Goal: Task Accomplishment & Management: Manage account settings

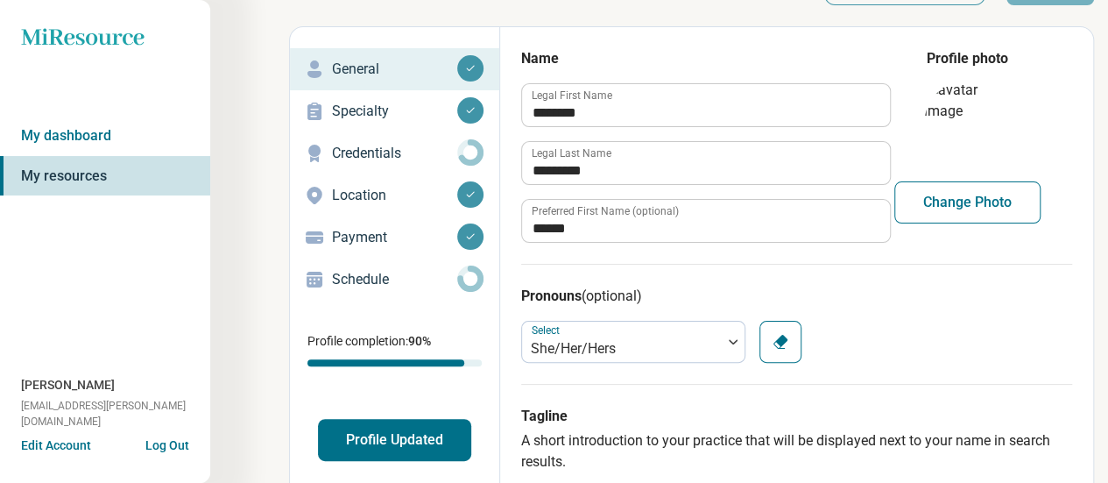
scroll to position [59, 0]
click at [406, 145] on p "Credentials" at bounding box center [394, 152] width 125 height 21
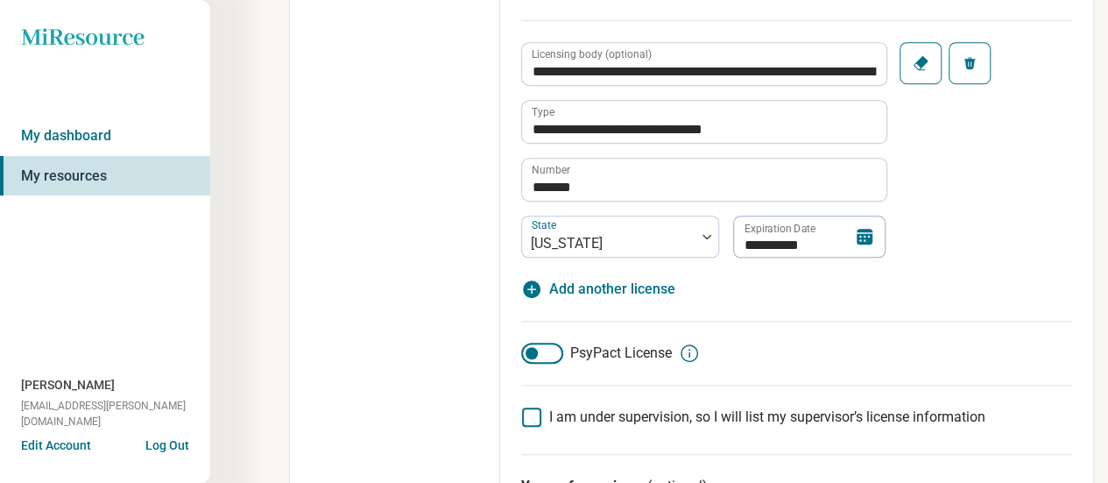
scroll to position [595, 0]
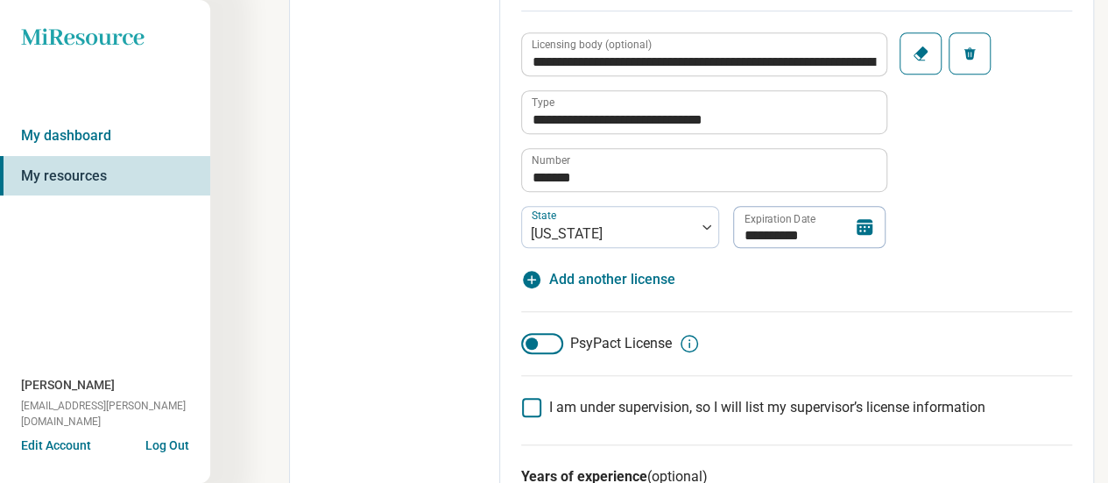
click at [620, 273] on span "Add another license" at bounding box center [612, 279] width 126 height 21
type textarea "*"
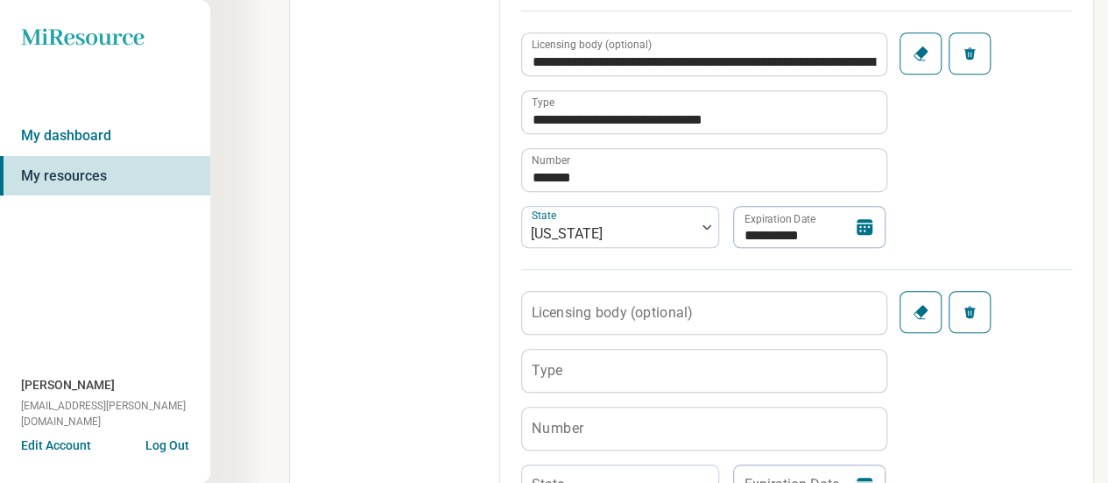
click at [616, 307] on label "Licensing body (optional)" at bounding box center [612, 312] width 161 height 14
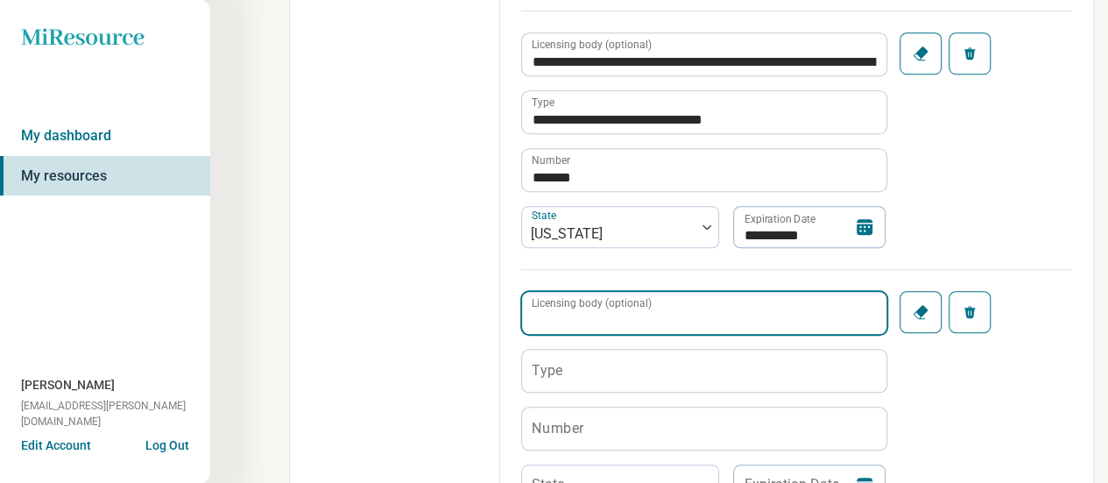
click at [616, 307] on input "Licensing body (optional)" at bounding box center [704, 313] width 364 height 42
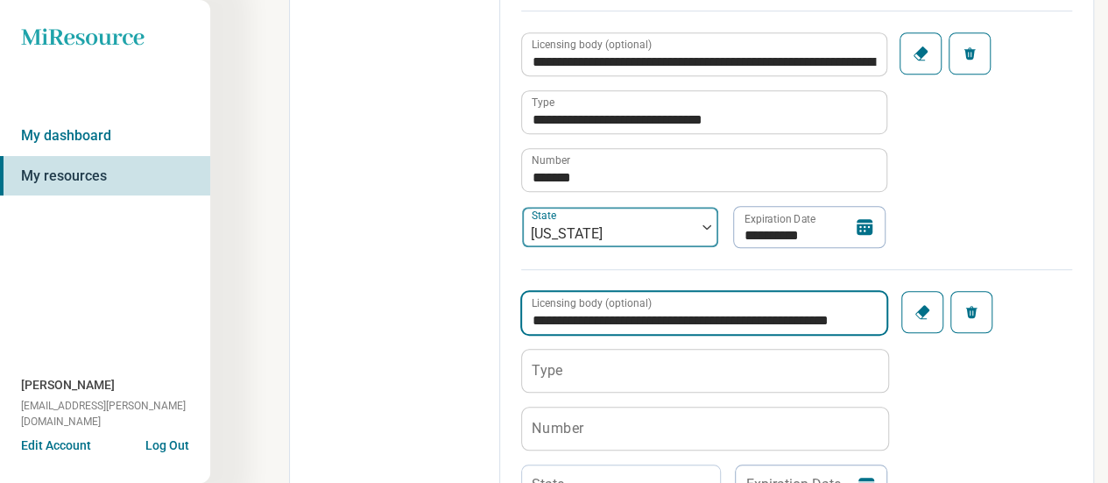
scroll to position [0, 23]
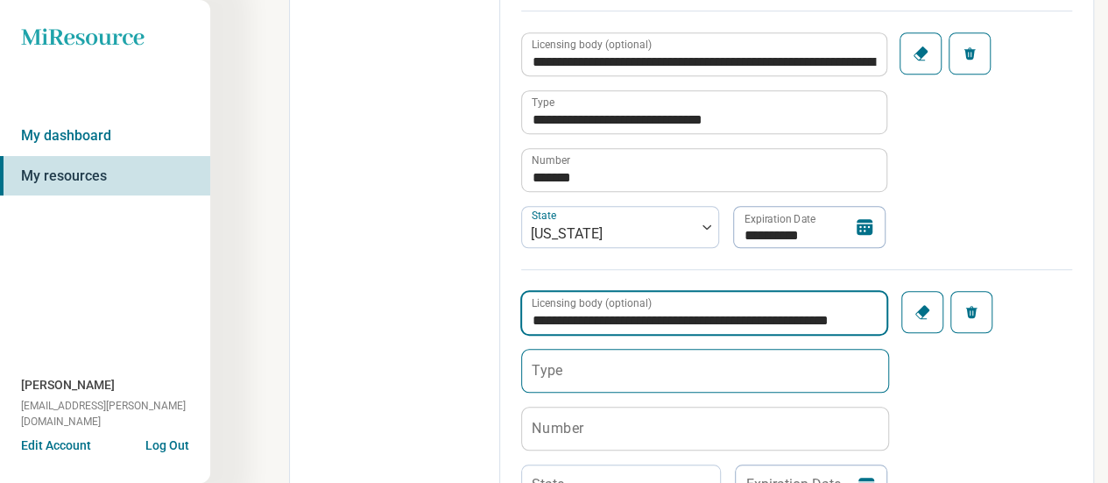
type input "**********"
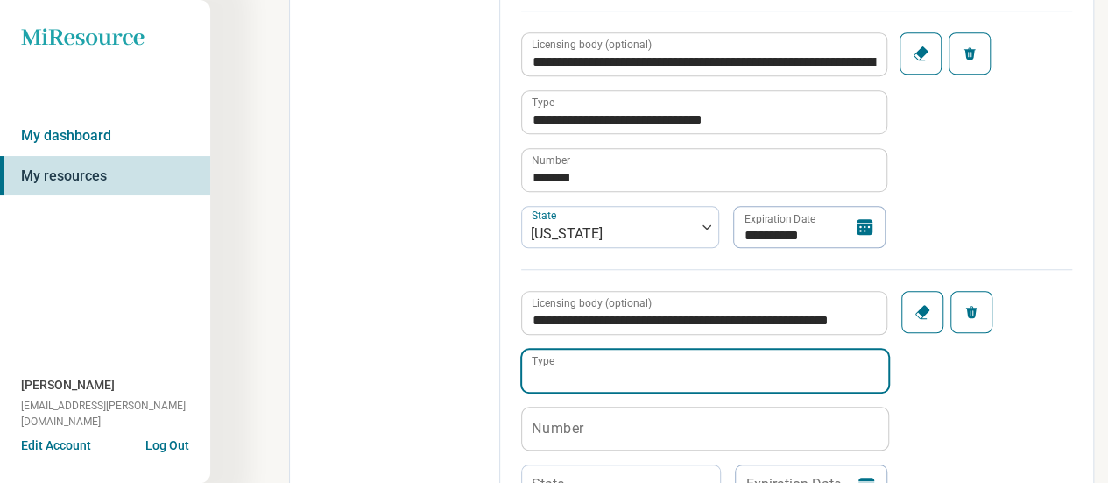
click at [592, 385] on input "Type" at bounding box center [705, 371] width 366 height 42
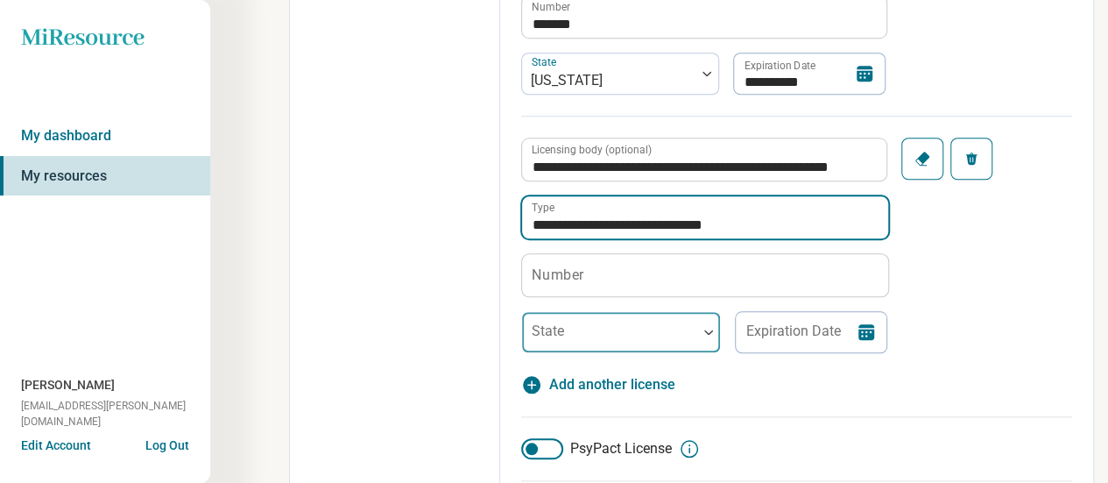
scroll to position [749, 0]
type input "**********"
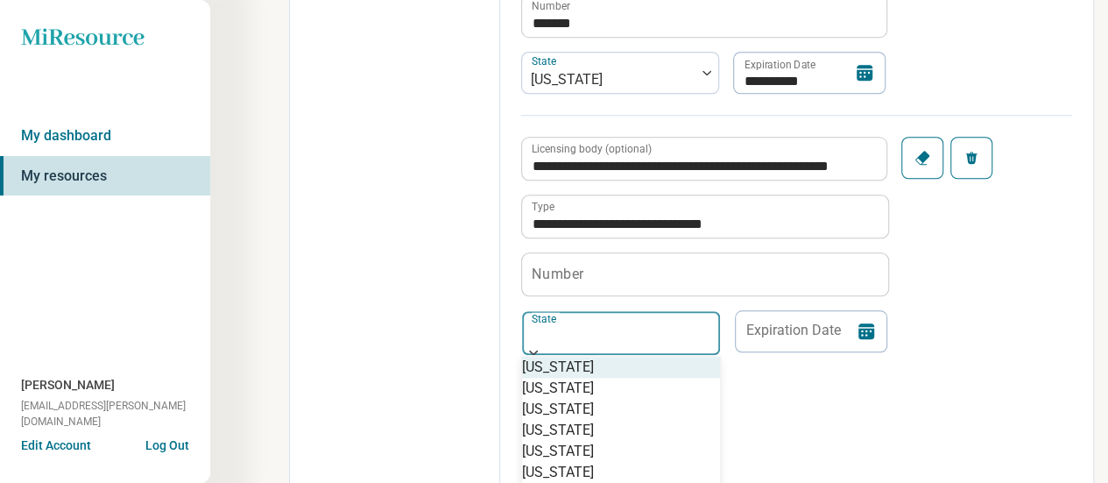
click at [610, 323] on div at bounding box center [621, 330] width 198 height 39
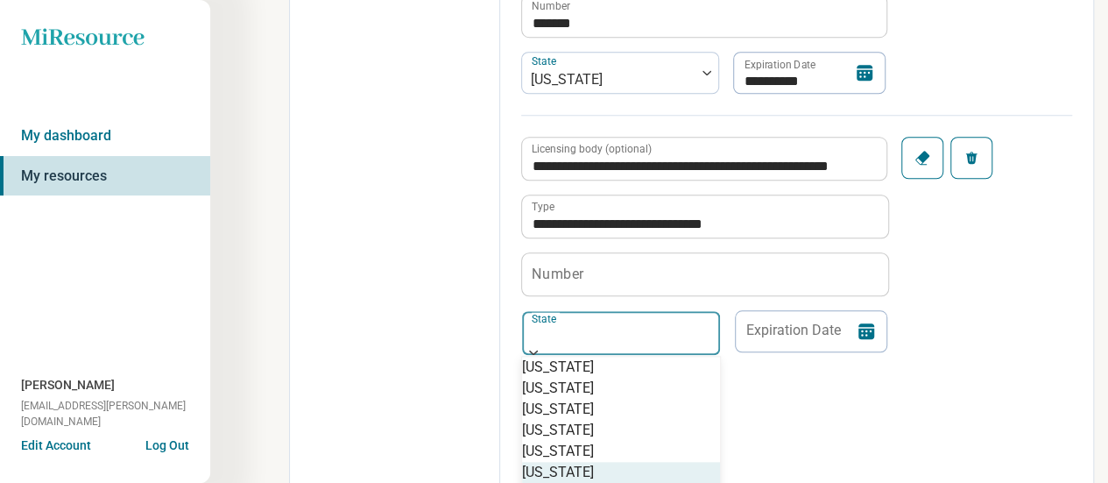
click at [590, 462] on div "[US_STATE]" at bounding box center [621, 472] width 198 height 21
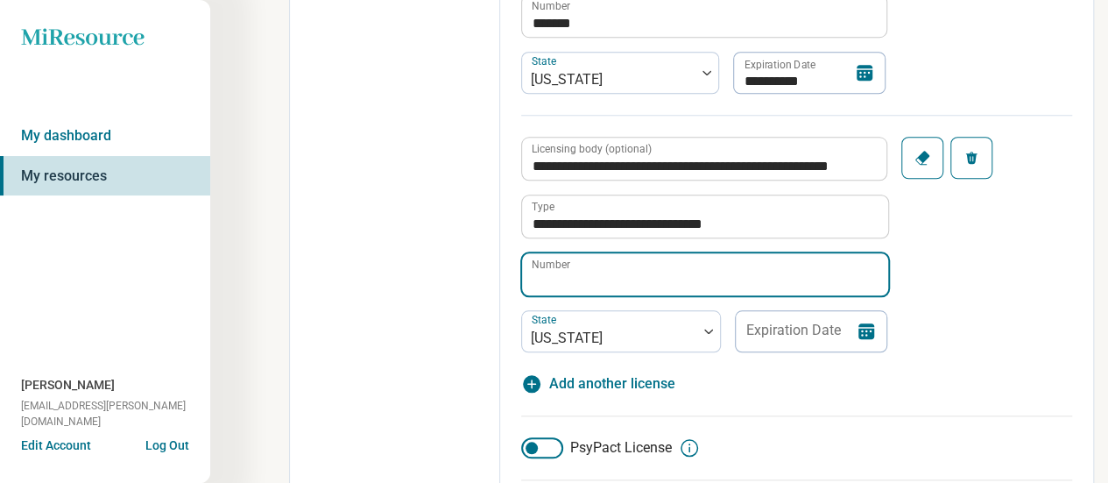
click at [625, 266] on input "Number" at bounding box center [705, 274] width 366 height 42
paste input "**********"
type input "**********"
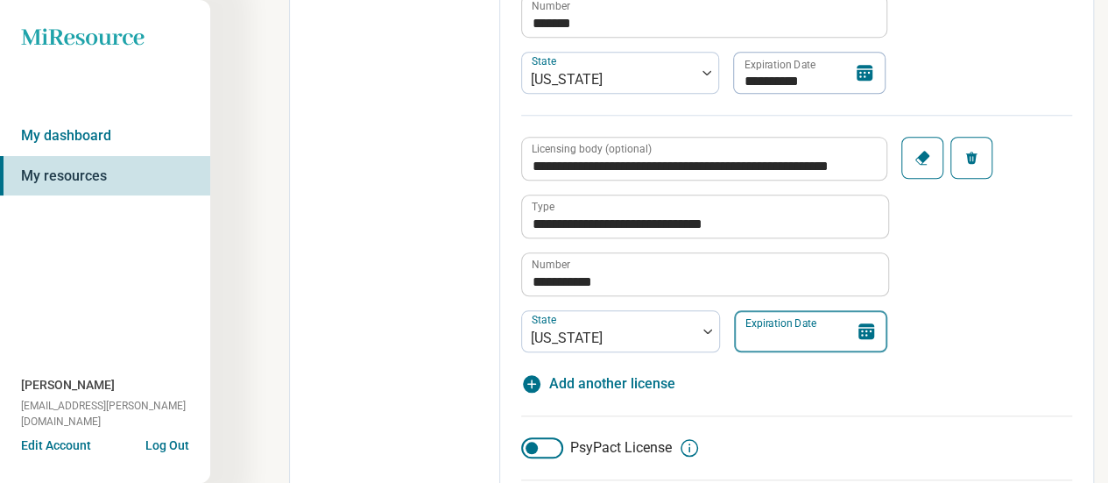
click at [835, 317] on input "Expiration Date" at bounding box center [810, 331] width 153 height 42
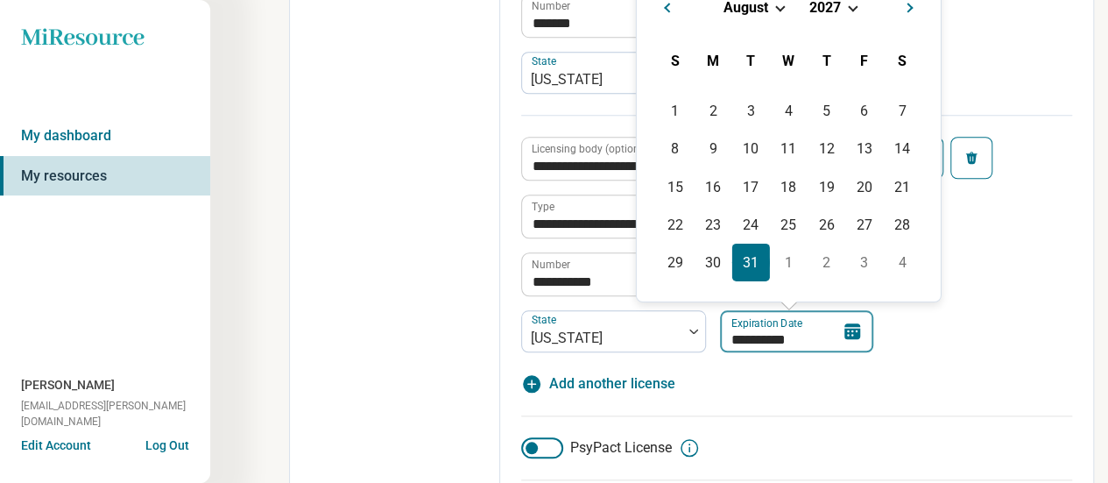
type input "**********"
click at [760, 253] on div "31" at bounding box center [752, 263] width 38 height 38
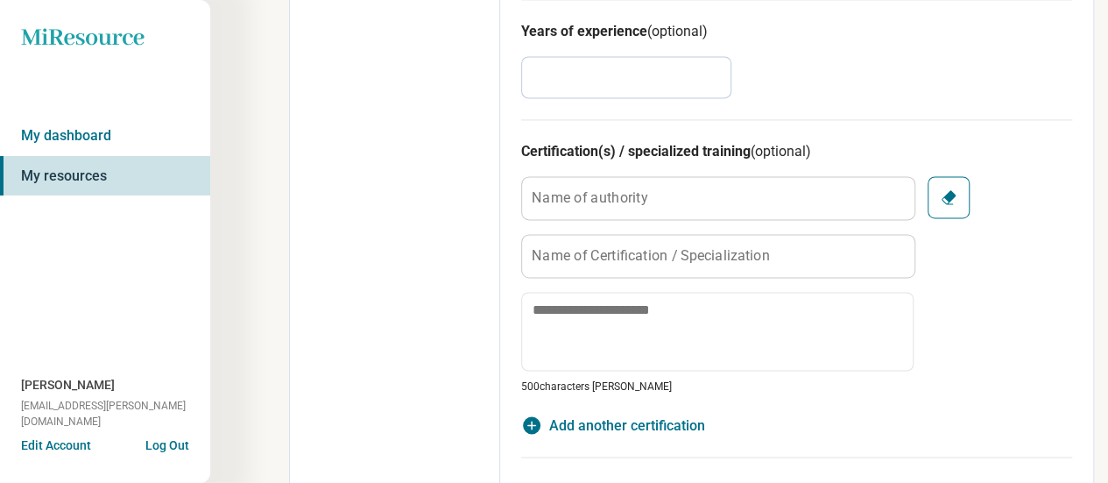
scroll to position [1298, 0]
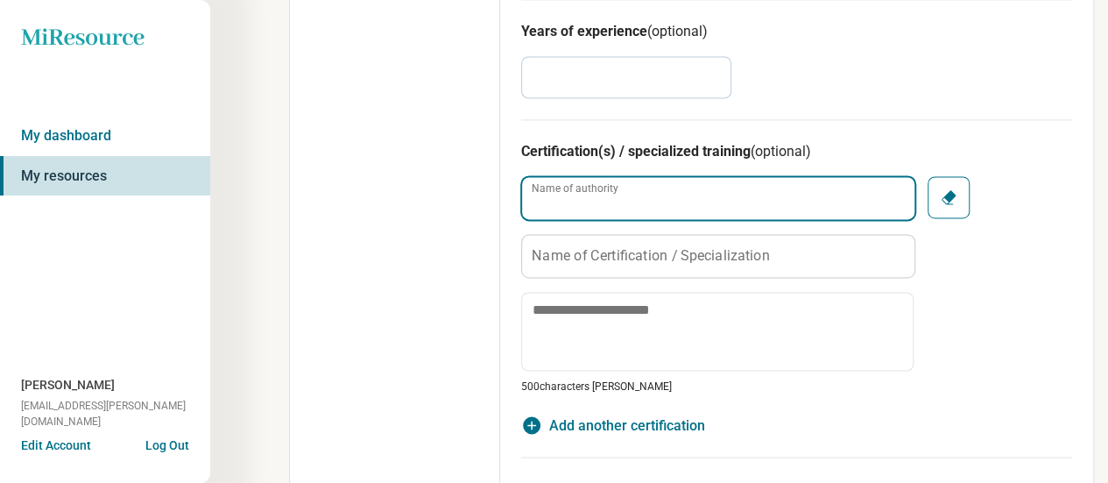
click at [773, 201] on input "Name of authority" at bounding box center [718, 198] width 392 height 42
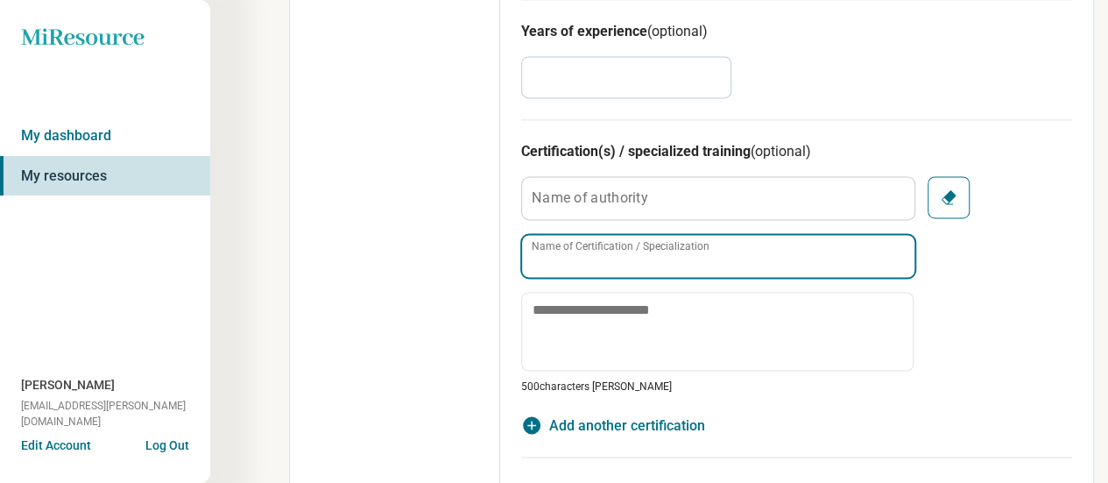
click at [757, 237] on input "Name of Certification / Specialization" at bounding box center [718, 256] width 392 height 42
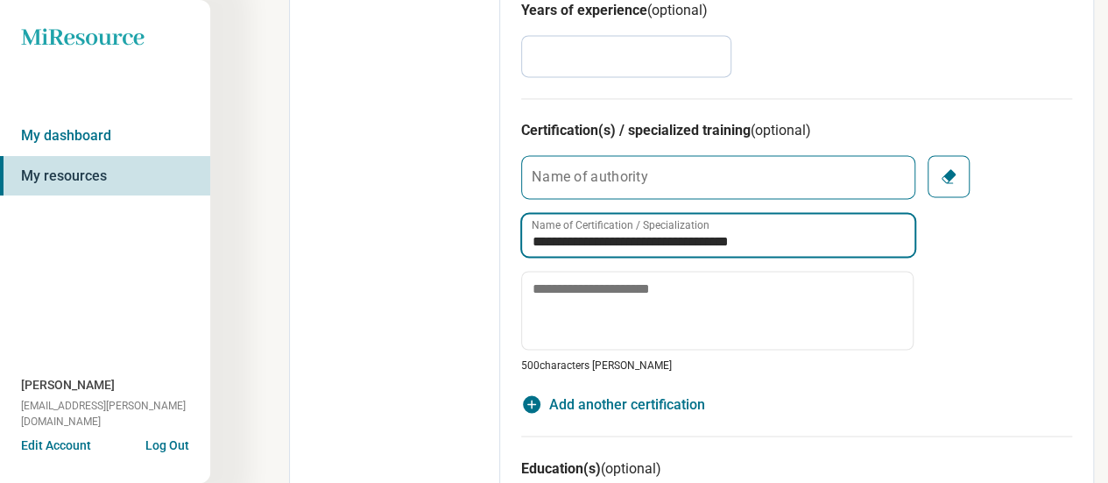
scroll to position [1326, 0]
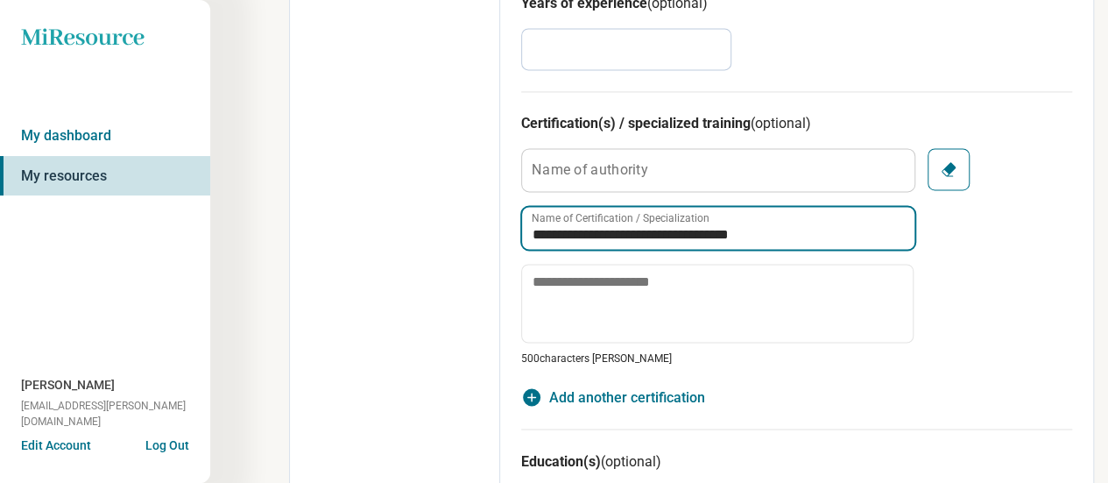
type input "**********"
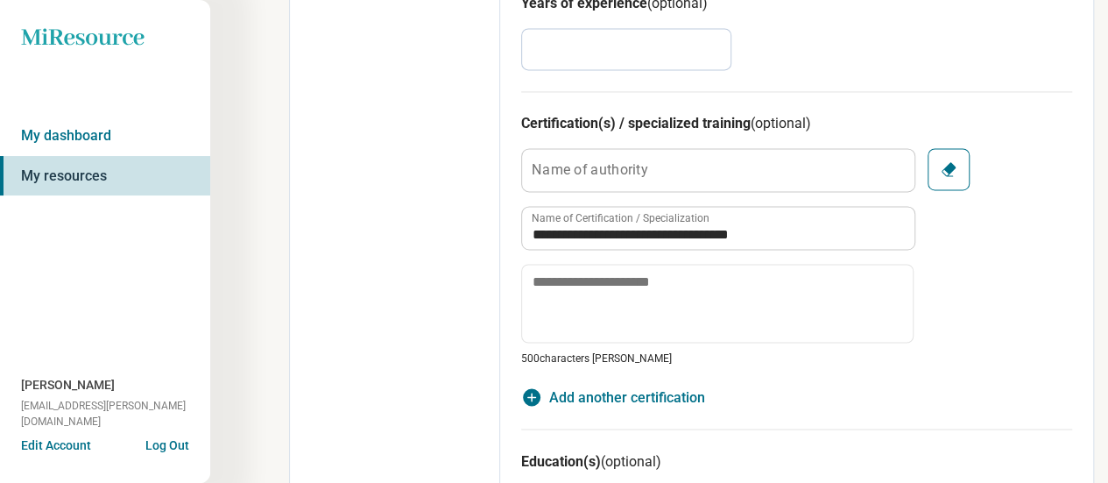
click at [659, 400] on span "Add another certification" at bounding box center [627, 396] width 156 height 21
type textarea "*"
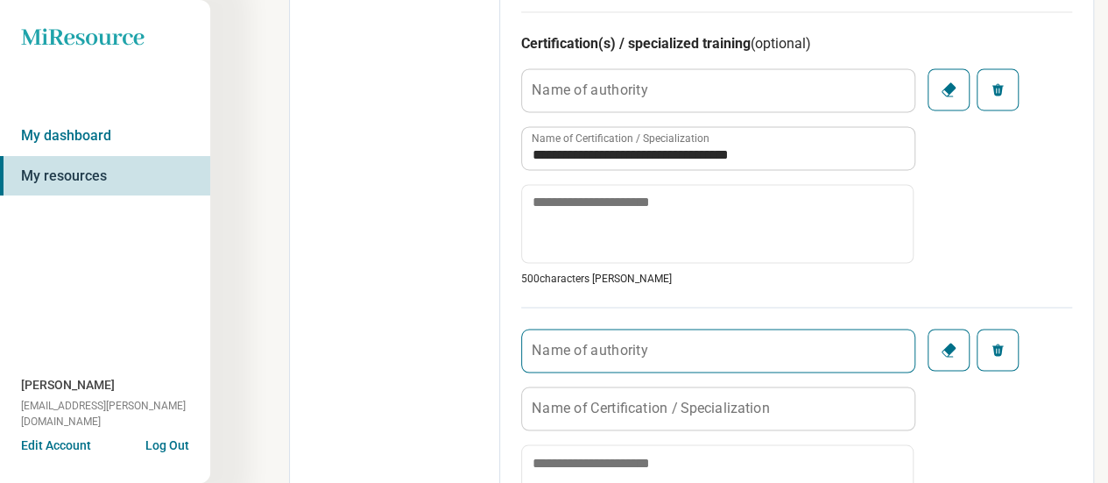
scroll to position [1408, 0]
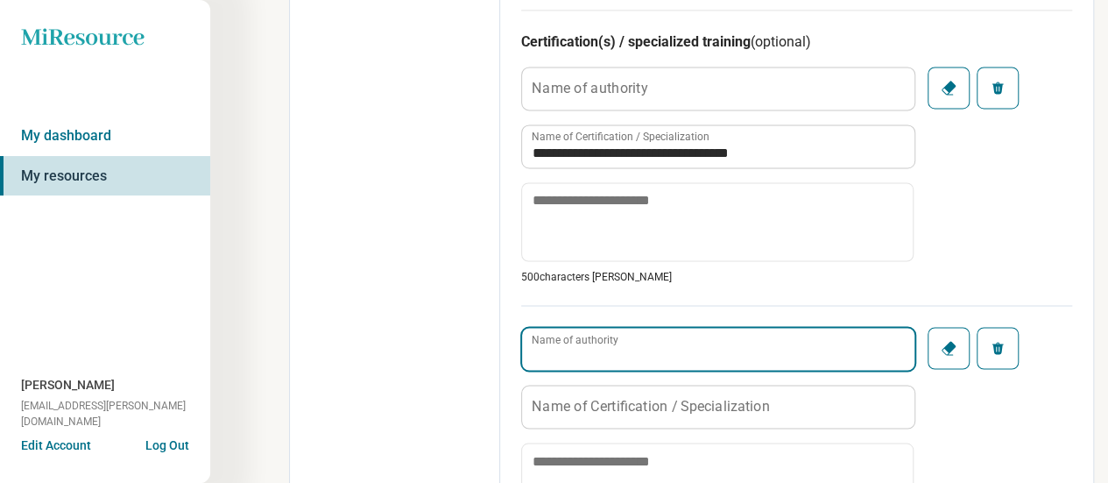
click at [648, 365] on input "Name of authority" at bounding box center [718, 349] width 392 height 42
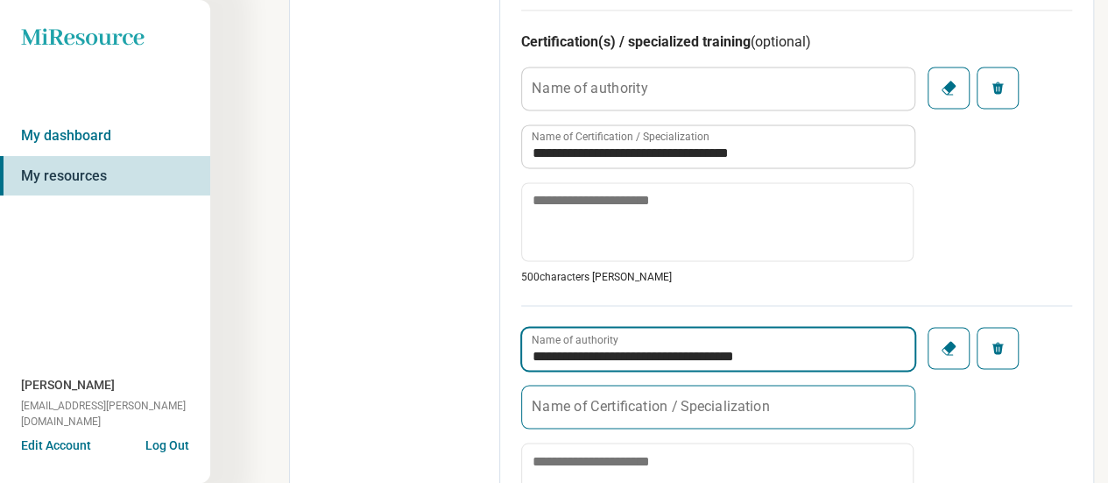
type input "**********"
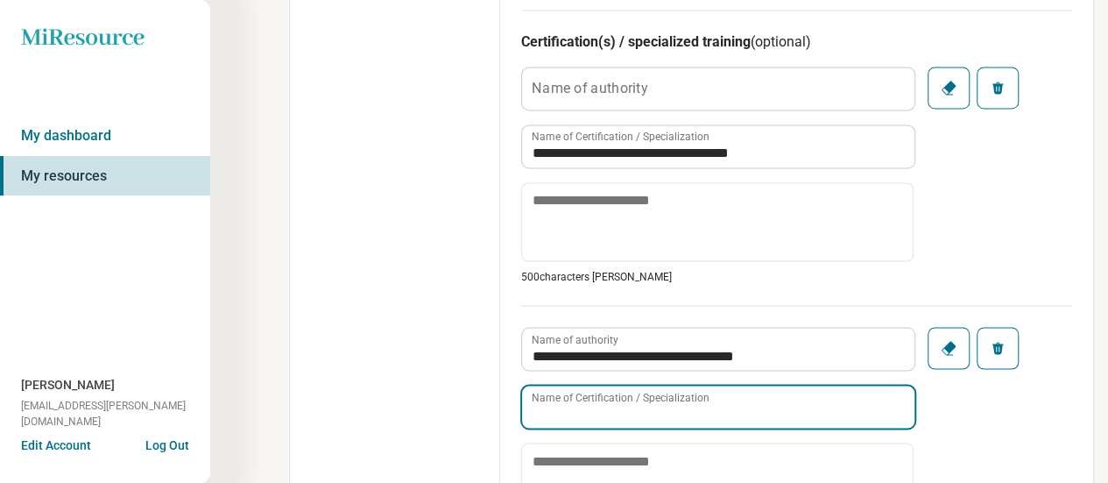
click at [644, 392] on input "Name of Certification / Specialization" at bounding box center [718, 406] width 392 height 42
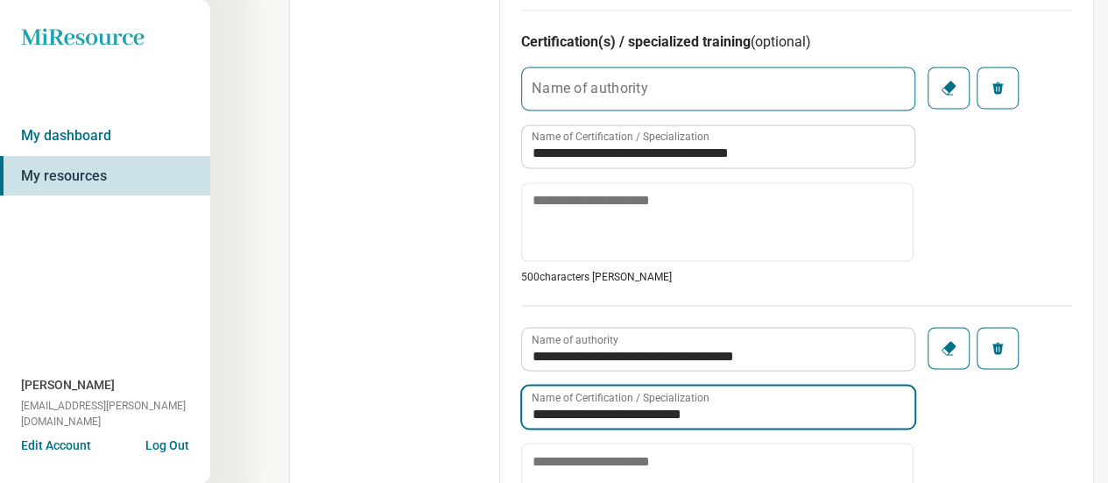
type input "**********"
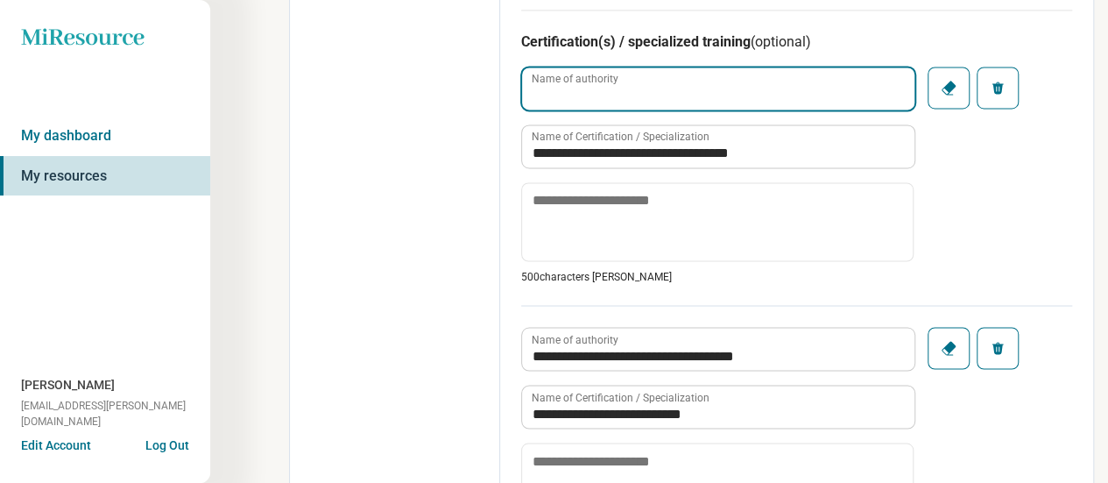
click at [682, 95] on input "Name of authority" at bounding box center [718, 88] width 392 height 42
type input "**********"
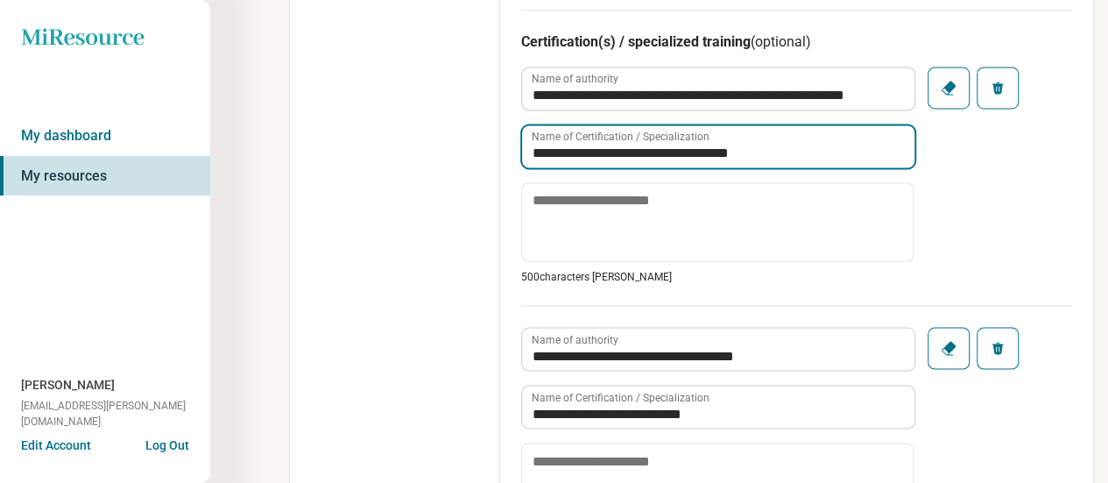
click at [690, 150] on input "**********" at bounding box center [718, 146] width 392 height 42
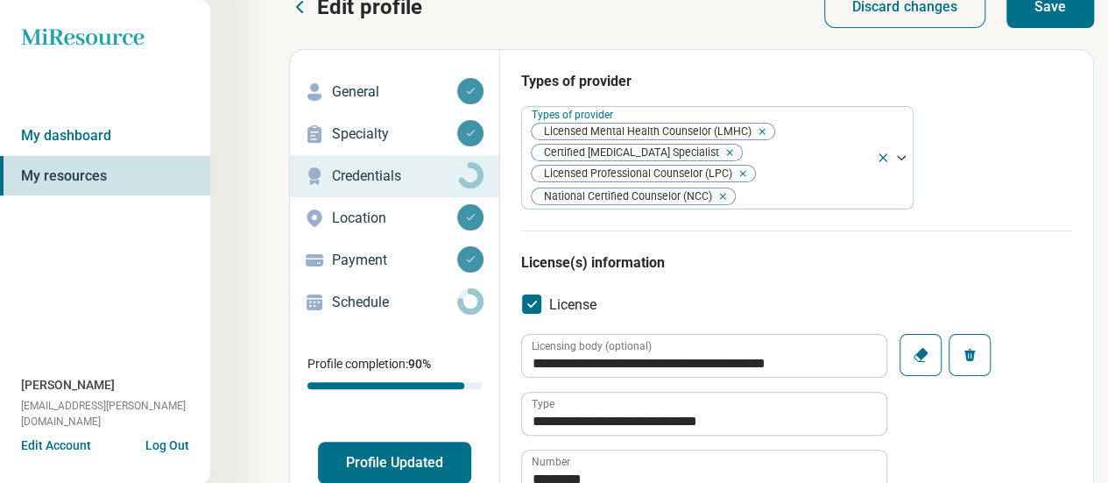
scroll to position [0, 0]
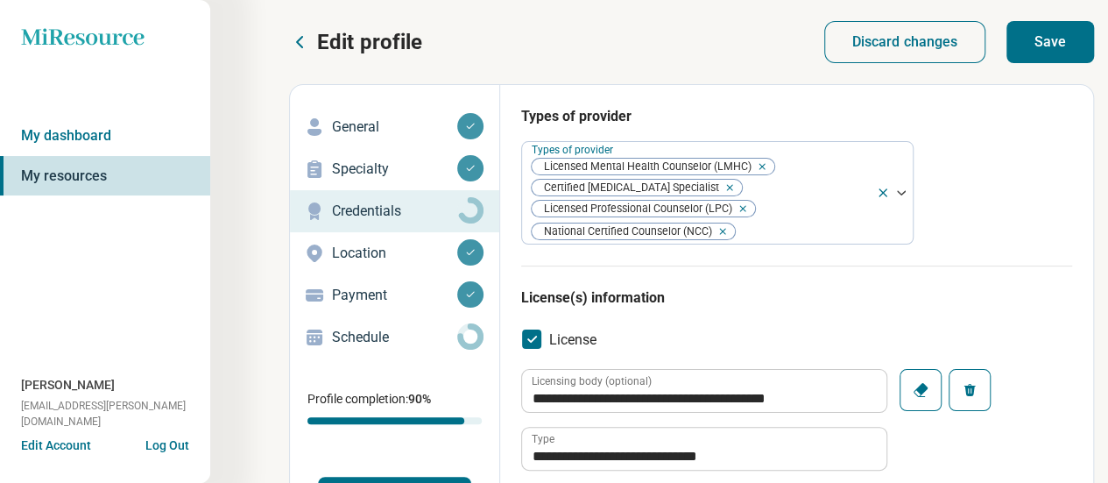
type input "**********"
click at [1025, 41] on button "Save" at bounding box center [1051, 42] width 88 height 42
click at [357, 328] on p "Schedule" at bounding box center [394, 337] width 125 height 21
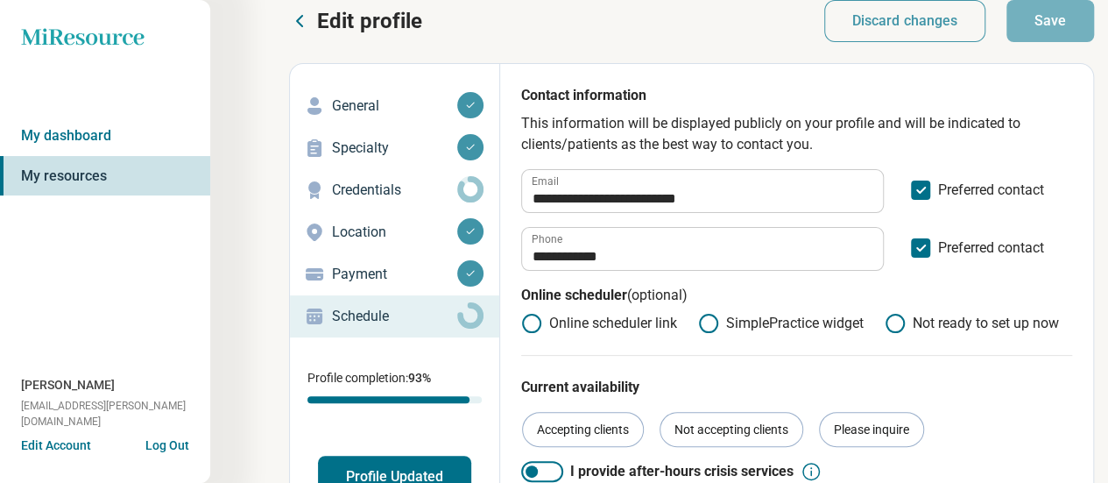
scroll to position [24, 0]
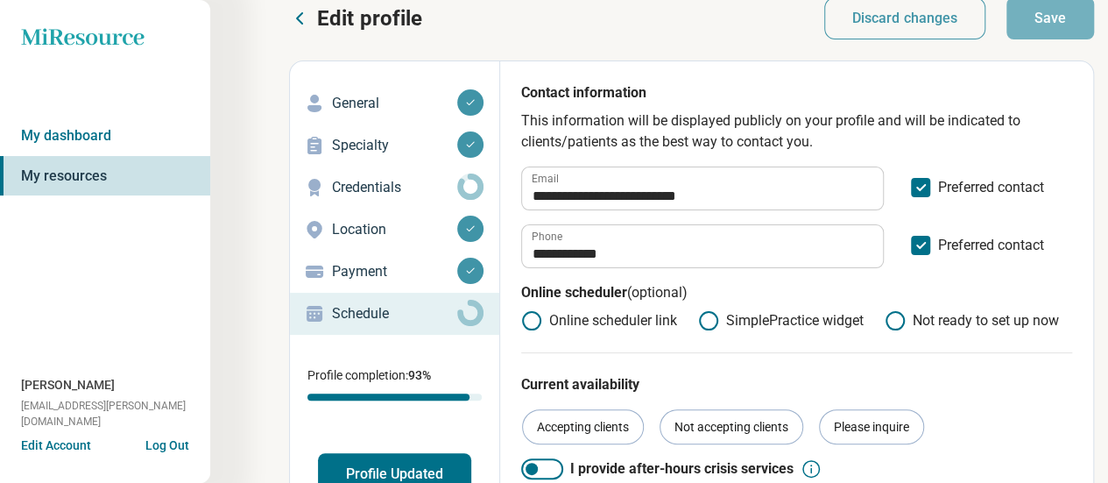
click at [388, 270] on p "Payment" at bounding box center [394, 271] width 125 height 21
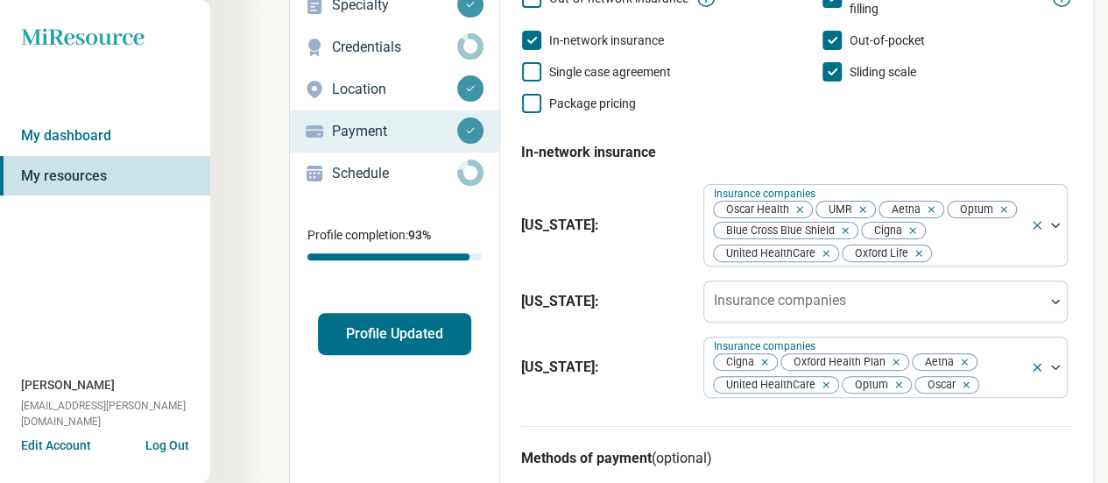
scroll to position [163, 0]
click at [344, 83] on p "Location" at bounding box center [394, 90] width 125 height 21
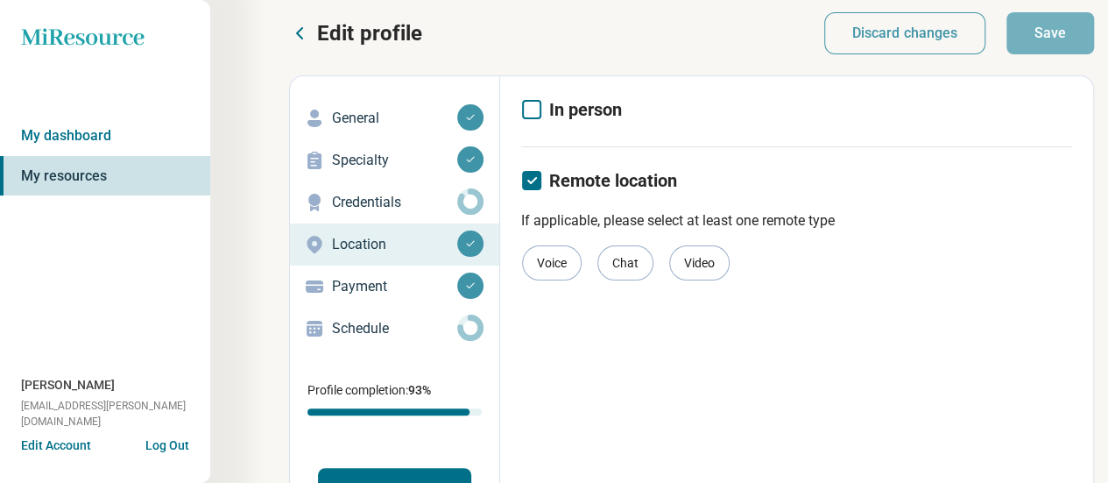
scroll to position [7, 0]
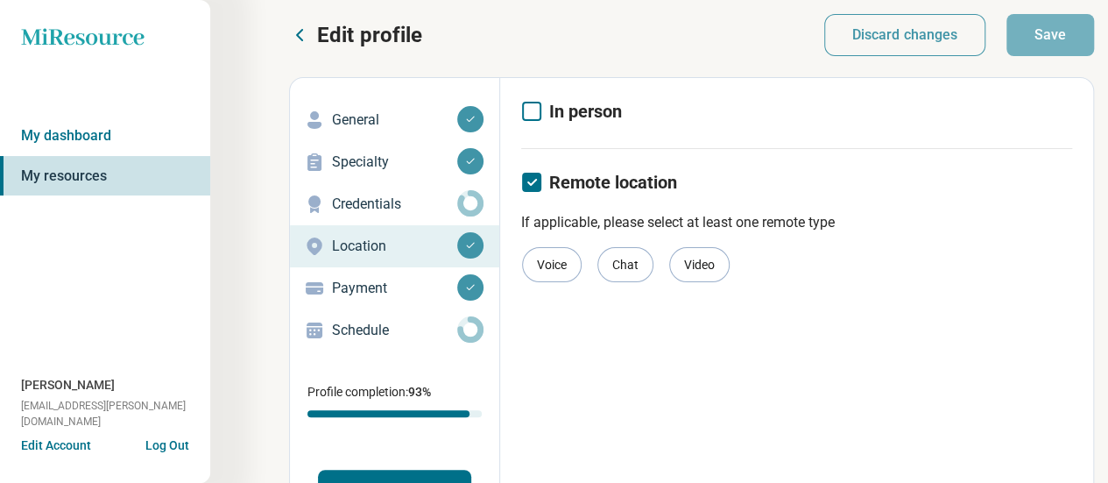
click at [352, 200] on p "Credentials" at bounding box center [394, 204] width 125 height 21
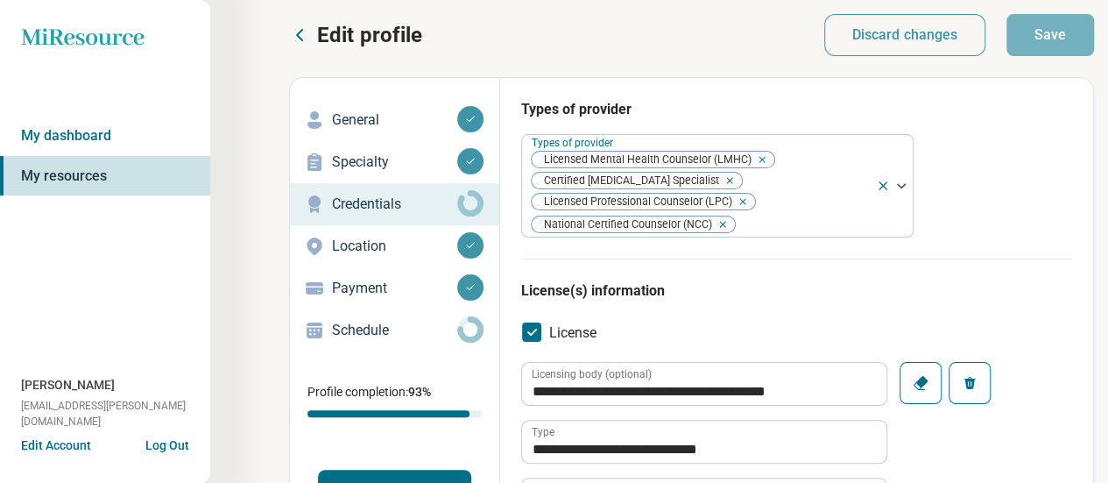
click at [354, 167] on p "Specialty" at bounding box center [394, 162] width 125 height 21
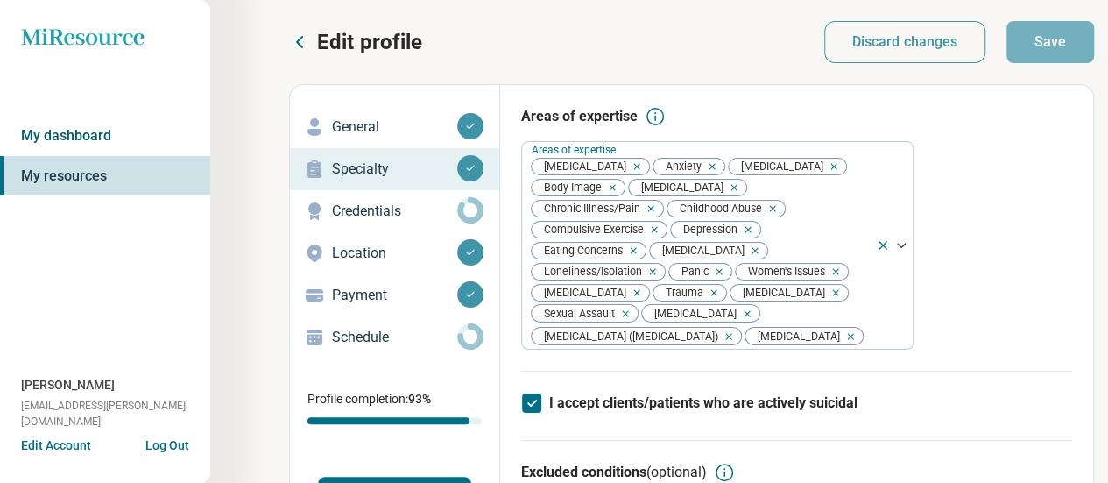
click at [103, 141] on link "My dashboard" at bounding box center [105, 136] width 210 height 40
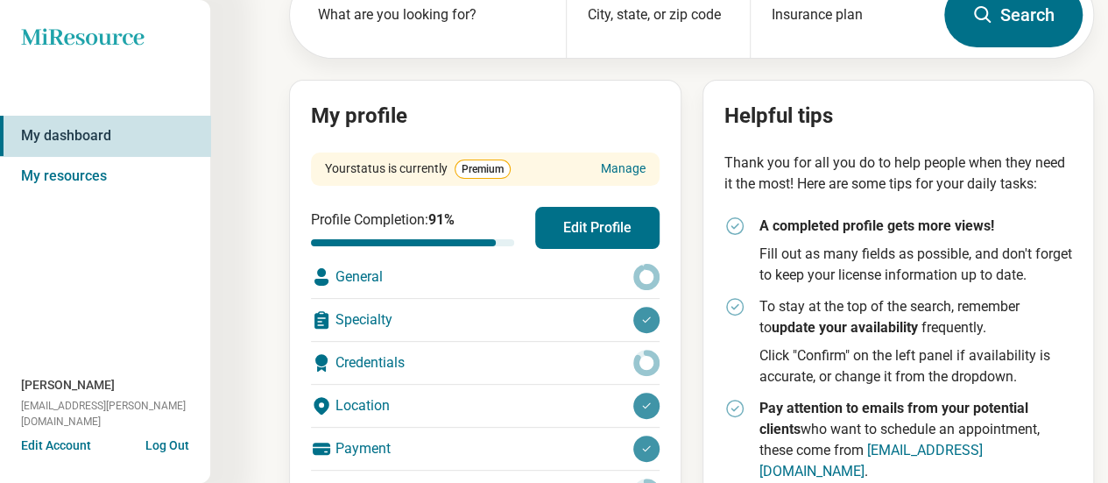
scroll to position [128, 0]
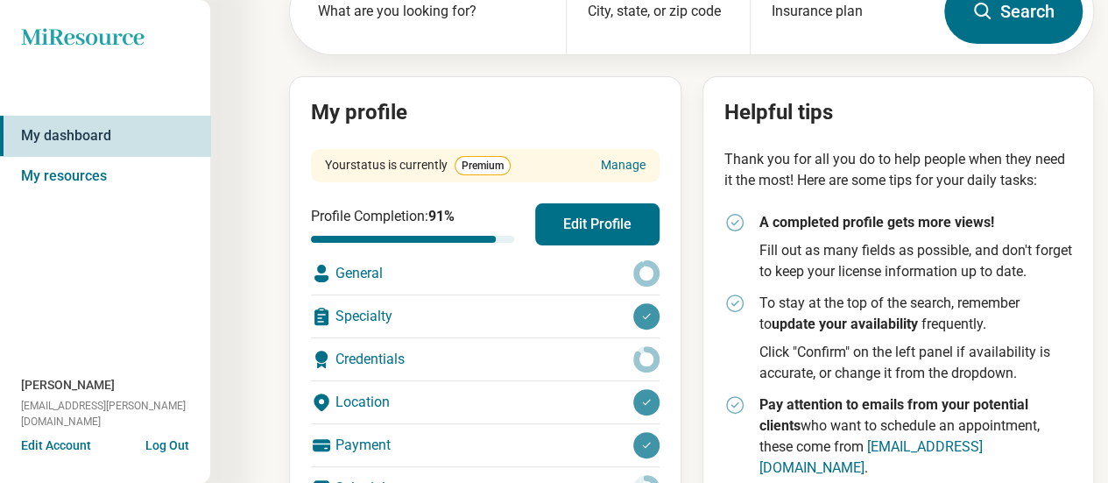
click at [464, 357] on div "Credentials" at bounding box center [485, 359] width 349 height 42
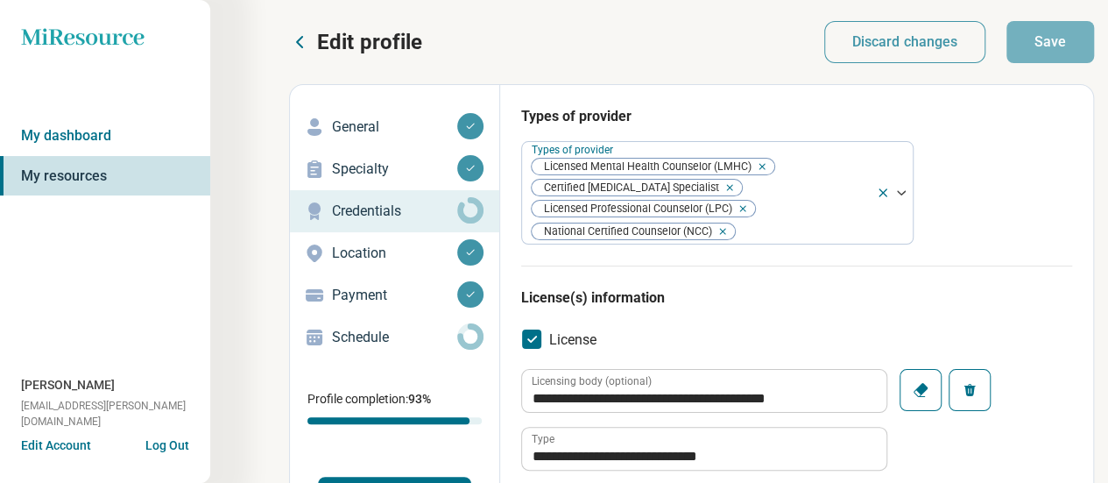
type textarea "*"
click at [403, 168] on p "Specialty" at bounding box center [394, 169] width 125 height 21
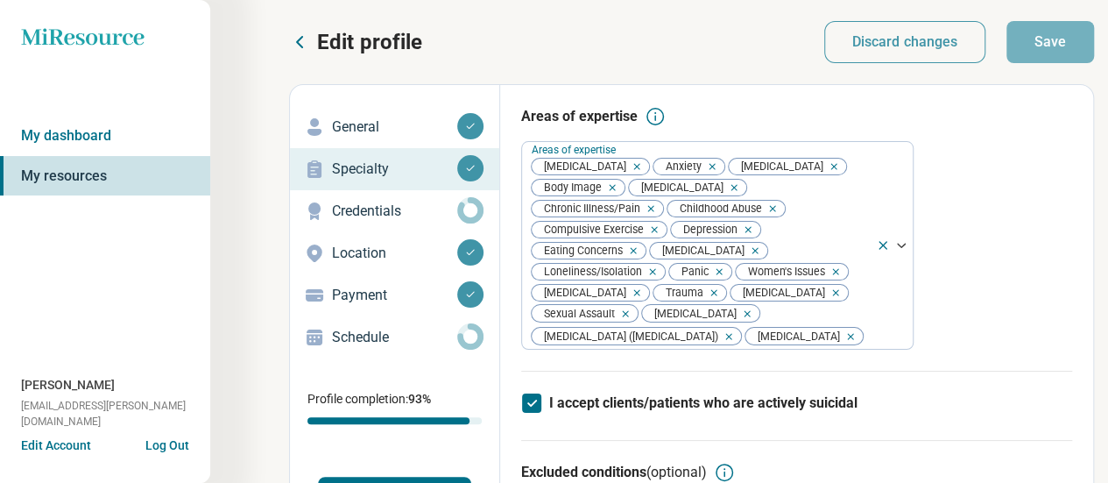
click at [376, 333] on p "Schedule" at bounding box center [394, 337] width 125 height 21
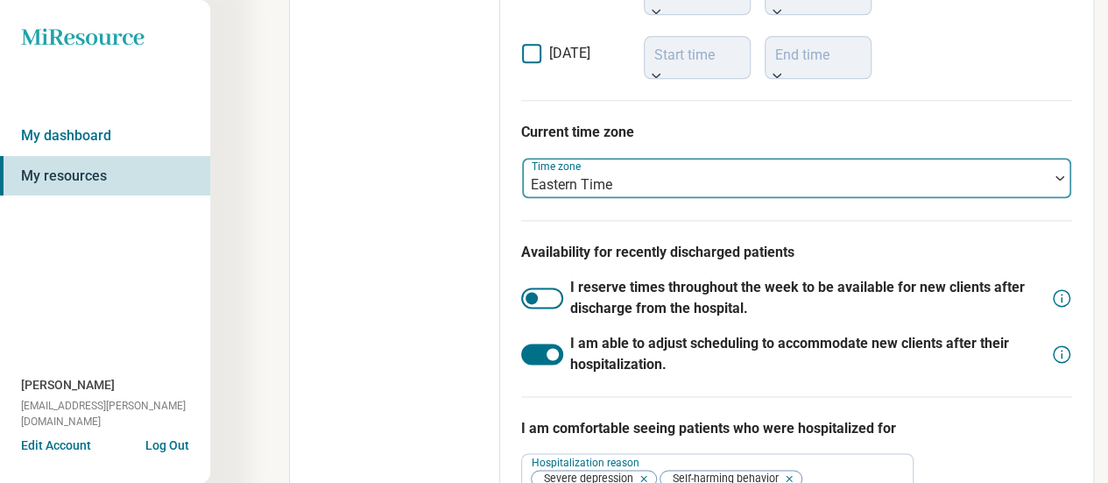
scroll to position [1055, 0]
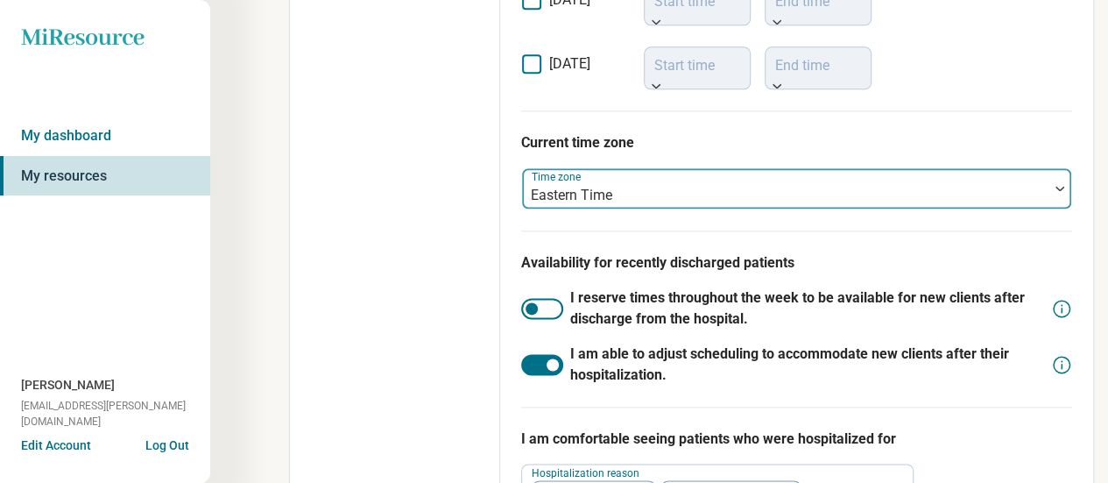
click at [889, 183] on div at bounding box center [785, 195] width 512 height 25
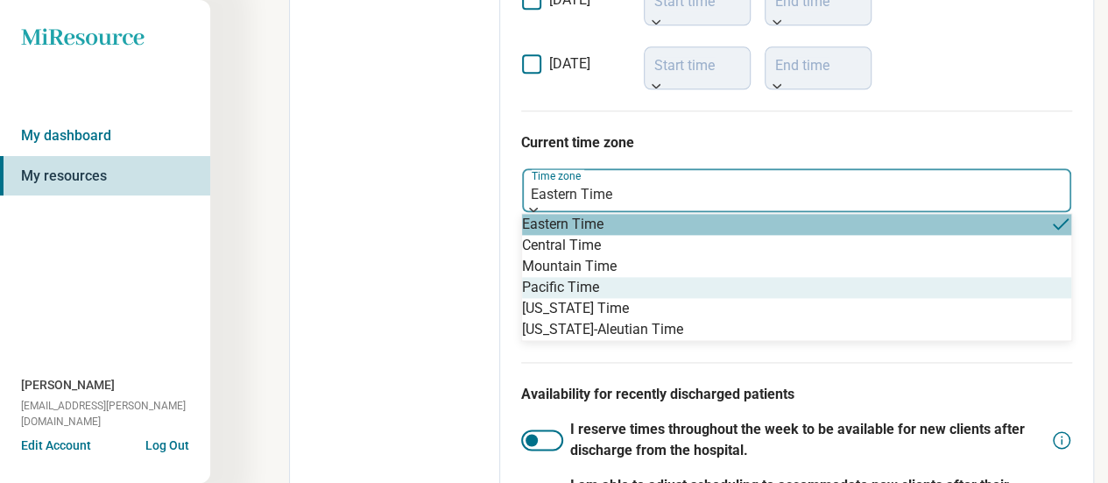
click at [622, 298] on div "Pacific Time" at bounding box center [796, 287] width 549 height 21
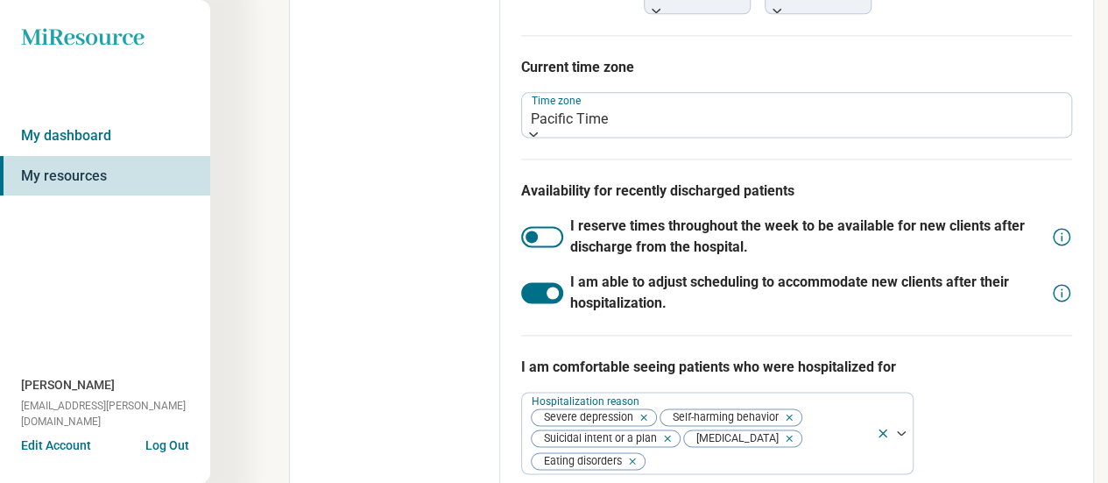
scroll to position [1155, 0]
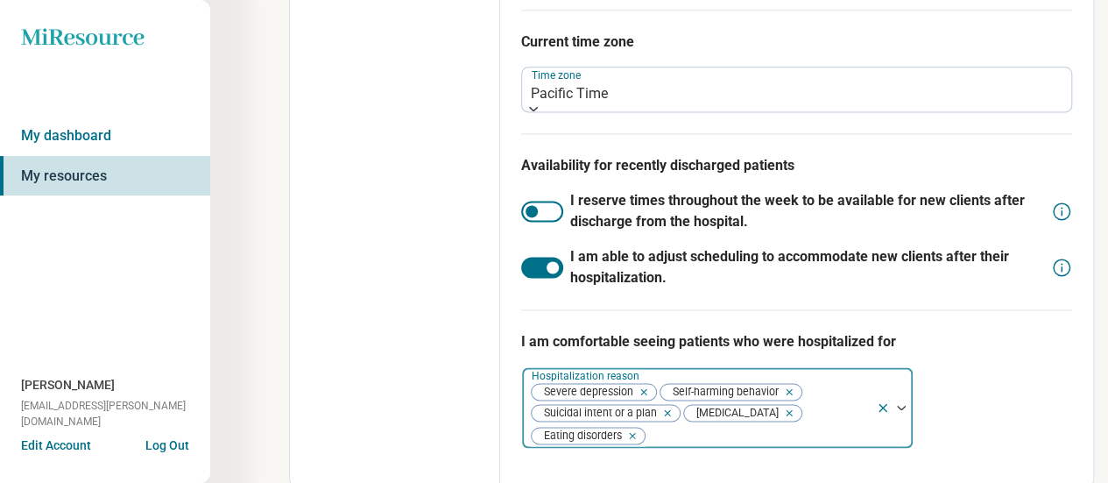
click at [776, 428] on div at bounding box center [757, 435] width 223 height 25
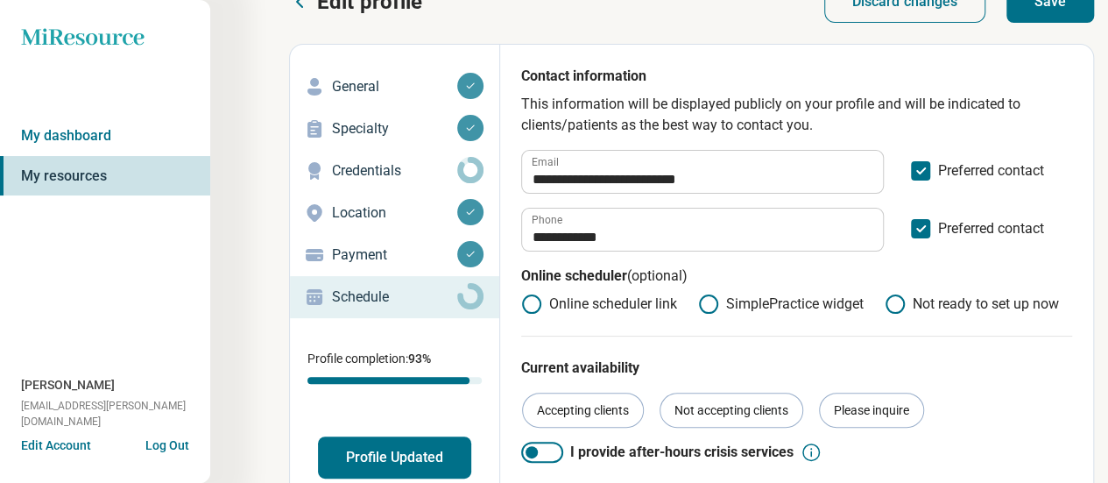
scroll to position [0, 0]
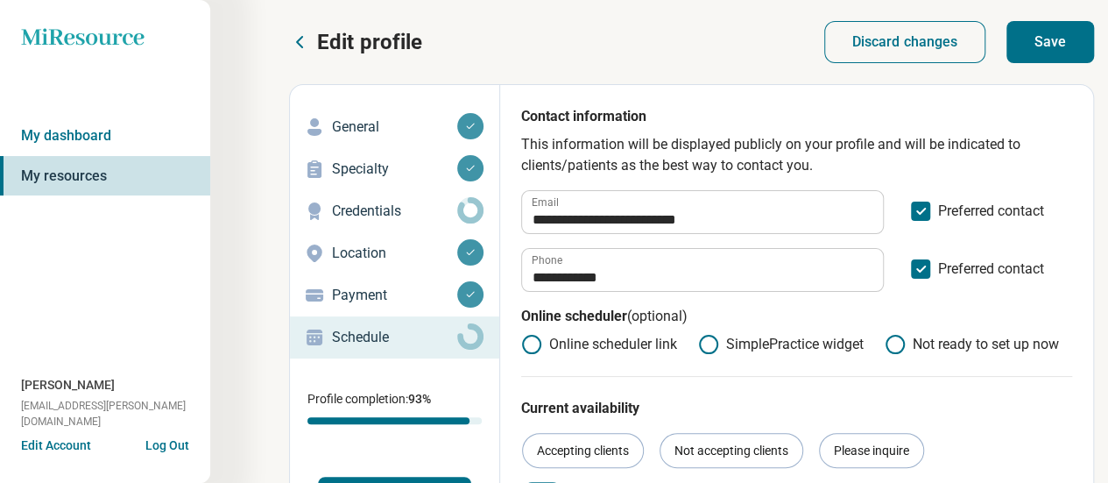
click at [1063, 34] on button "Save" at bounding box center [1051, 42] width 88 height 42
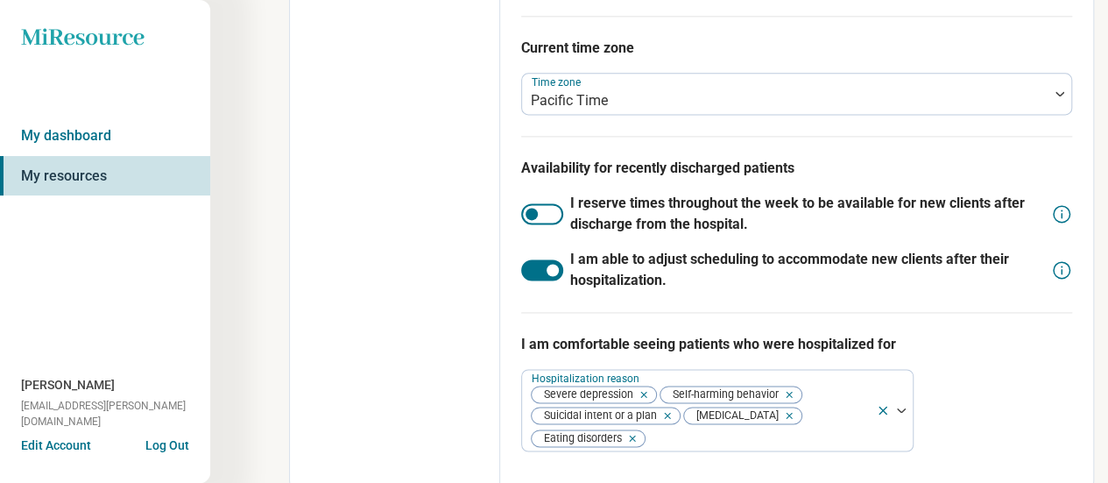
scroll to position [1155, 0]
